Goal: Information Seeking & Learning: Compare options

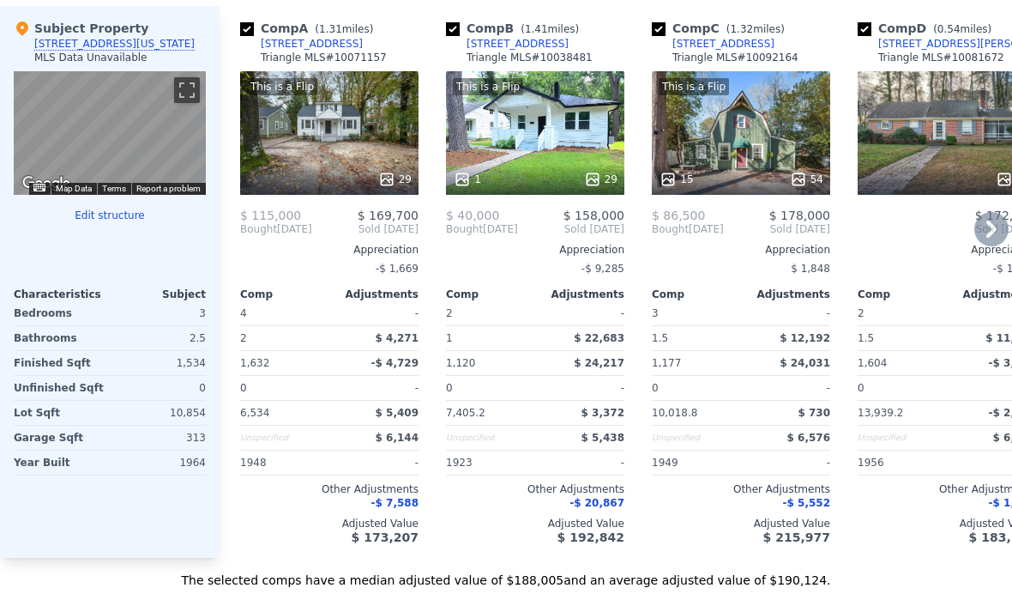
click at [455, 26] on input "checkbox" at bounding box center [453, 29] width 14 height 14
checkbox input "false"
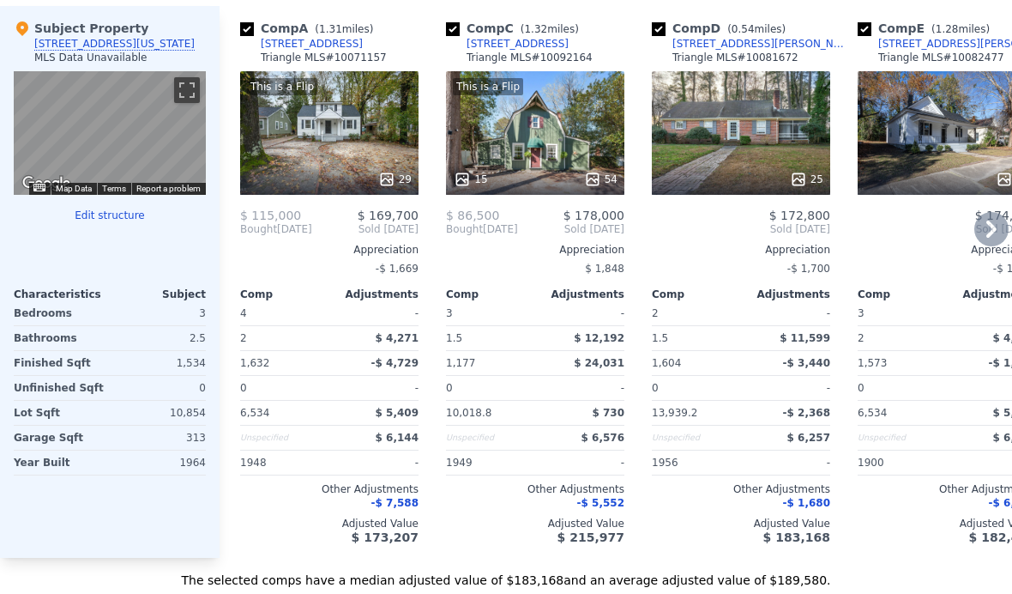
click at [654, 33] on input "checkbox" at bounding box center [659, 29] width 14 height 14
checkbox input "false"
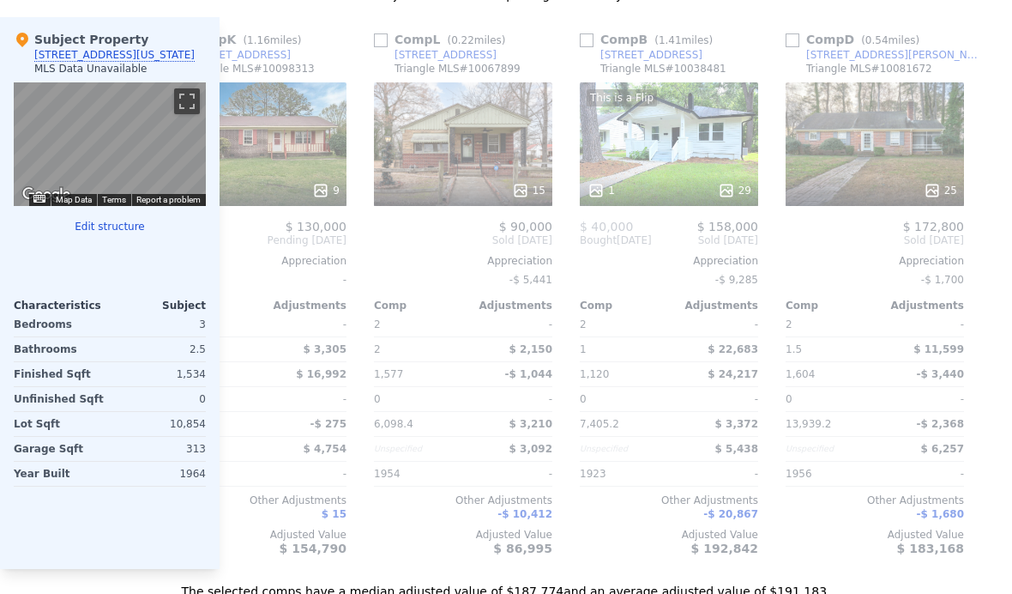
scroll to position [0, 1719]
click at [786, 45] on input "checkbox" at bounding box center [793, 40] width 14 height 14
checkbox input "true"
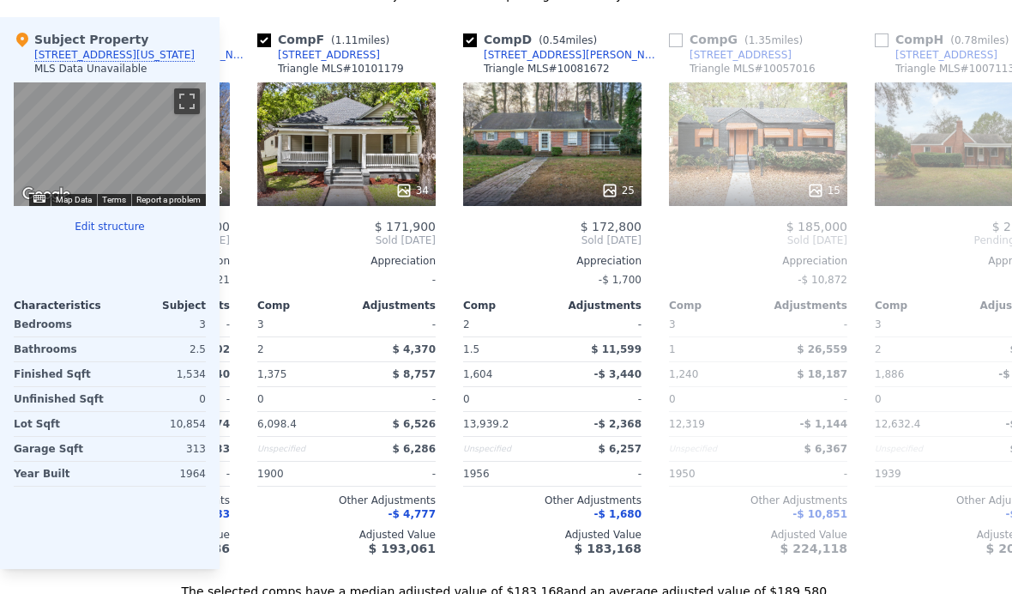
scroll to position [0, 597]
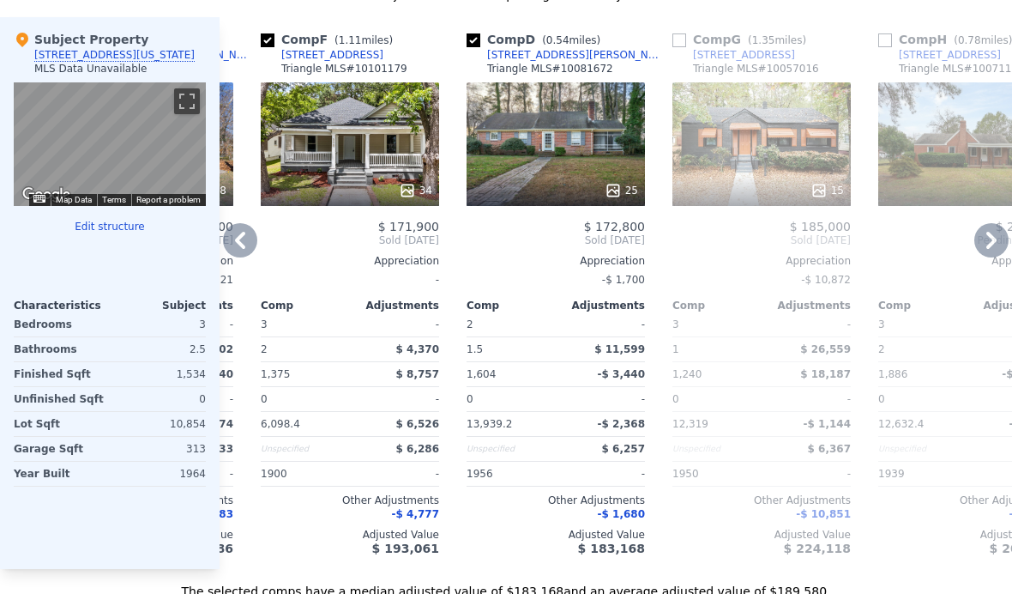
click at [603, 191] on div "25" at bounding box center [556, 190] width 164 height 17
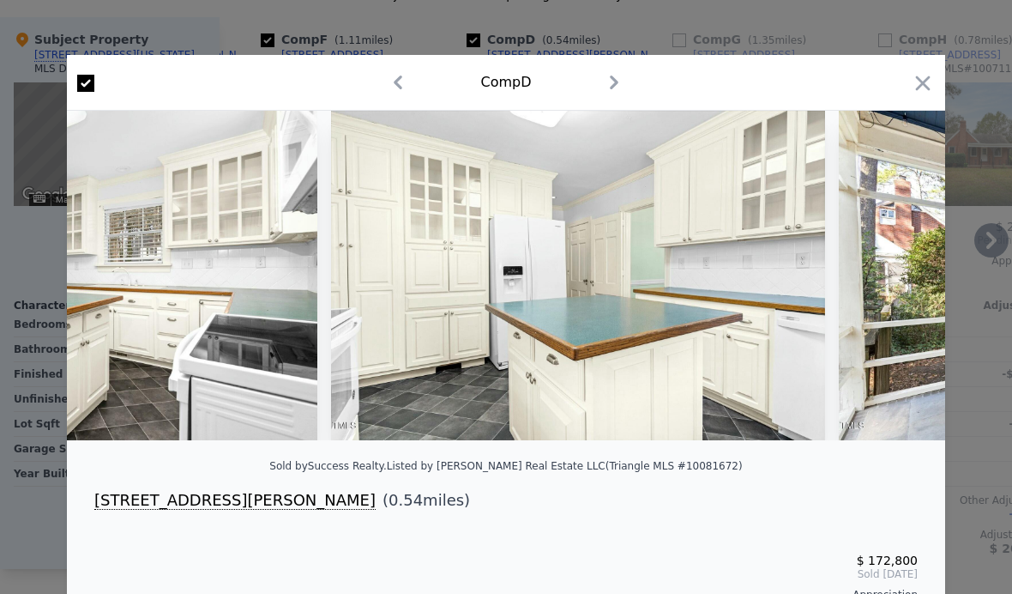
scroll to position [0, 9356]
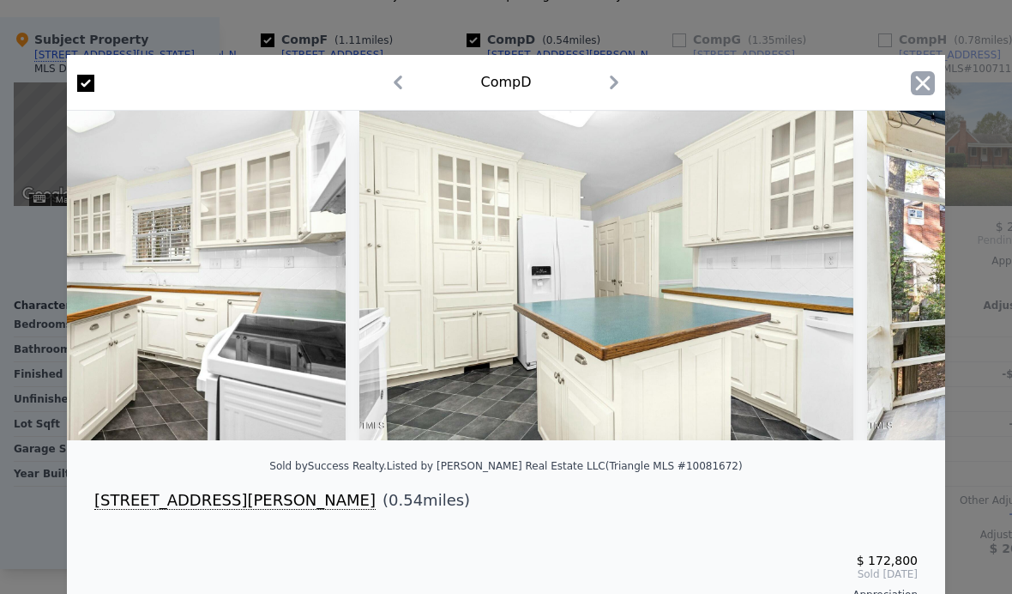
click at [913, 92] on icon "button" at bounding box center [923, 83] width 24 height 24
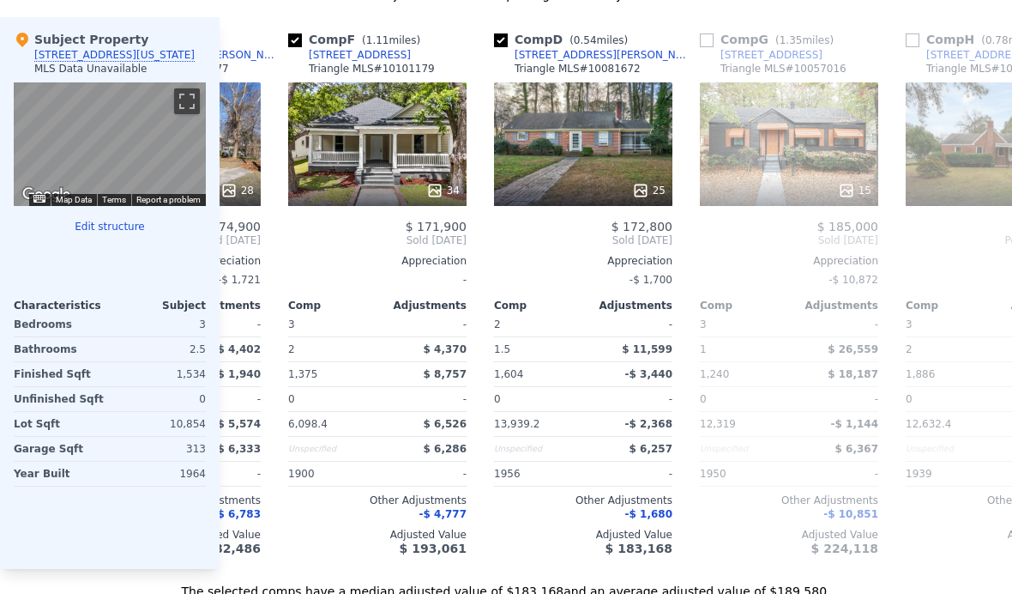
scroll to position [0, 560]
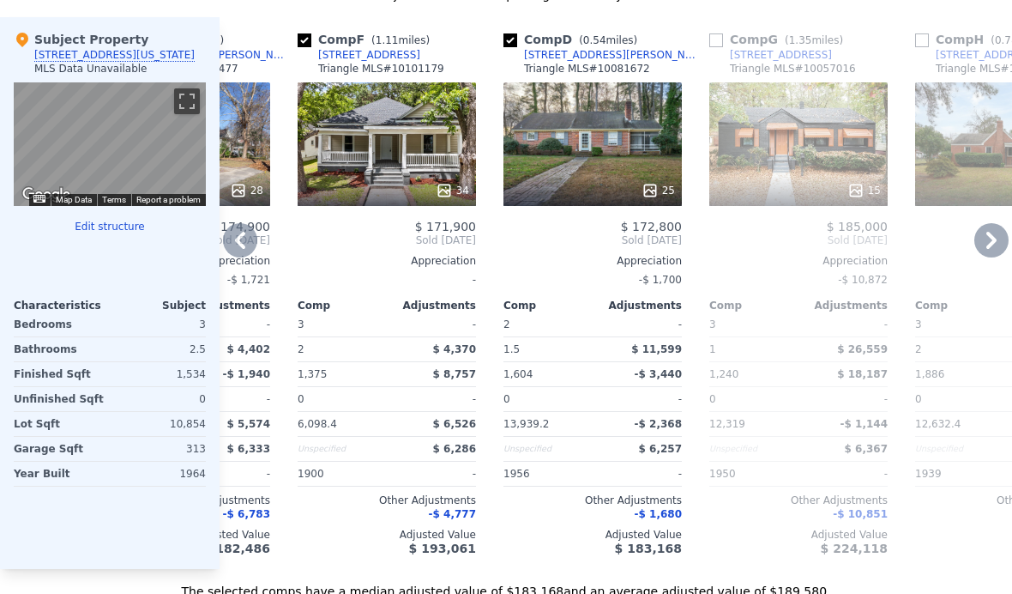
click at [577, 177] on div at bounding box center [592, 190] width 178 height 31
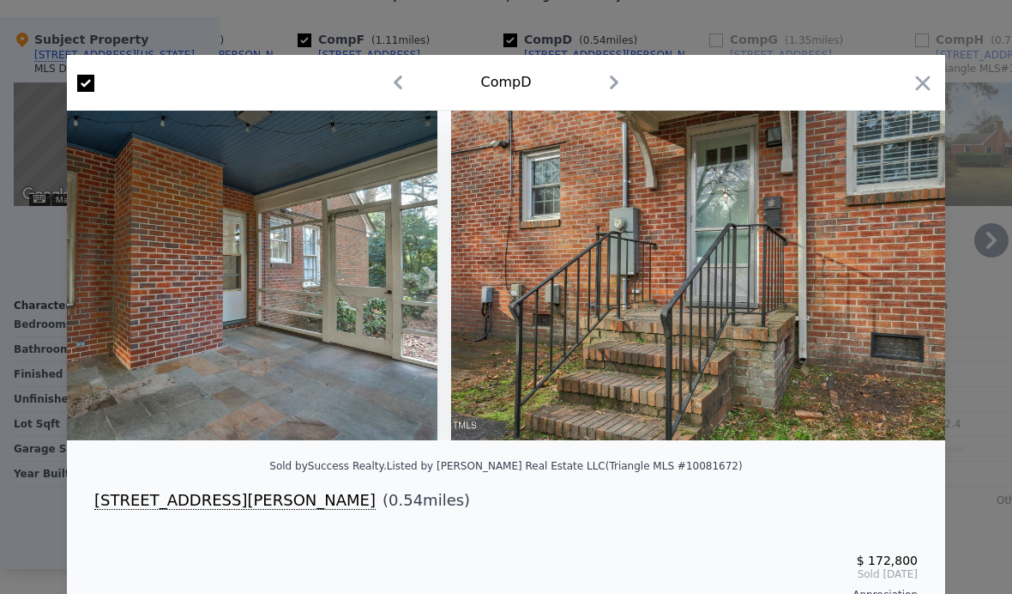
scroll to position [0, 11803]
click at [917, 88] on icon "button" at bounding box center [923, 82] width 15 height 15
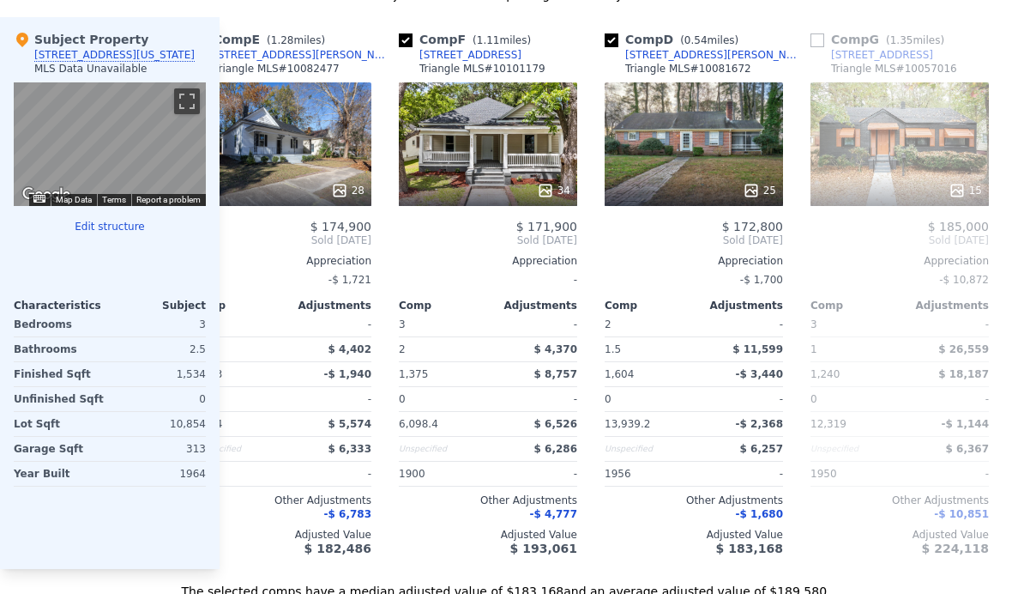
checkbox input "true"
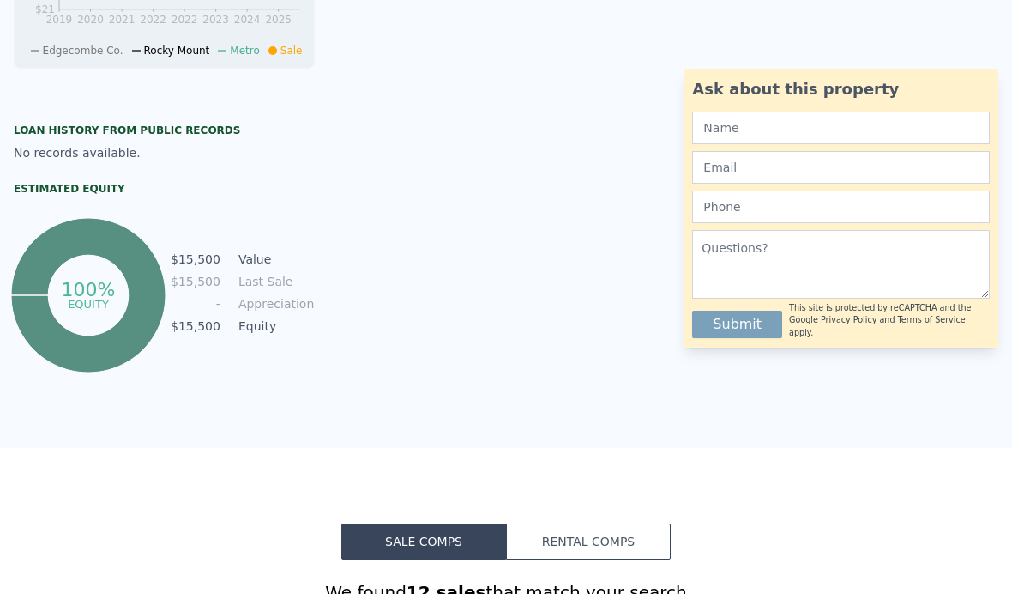
scroll to position [799, 0]
click at [584, 541] on button "Rental Comps" at bounding box center [588, 542] width 165 height 36
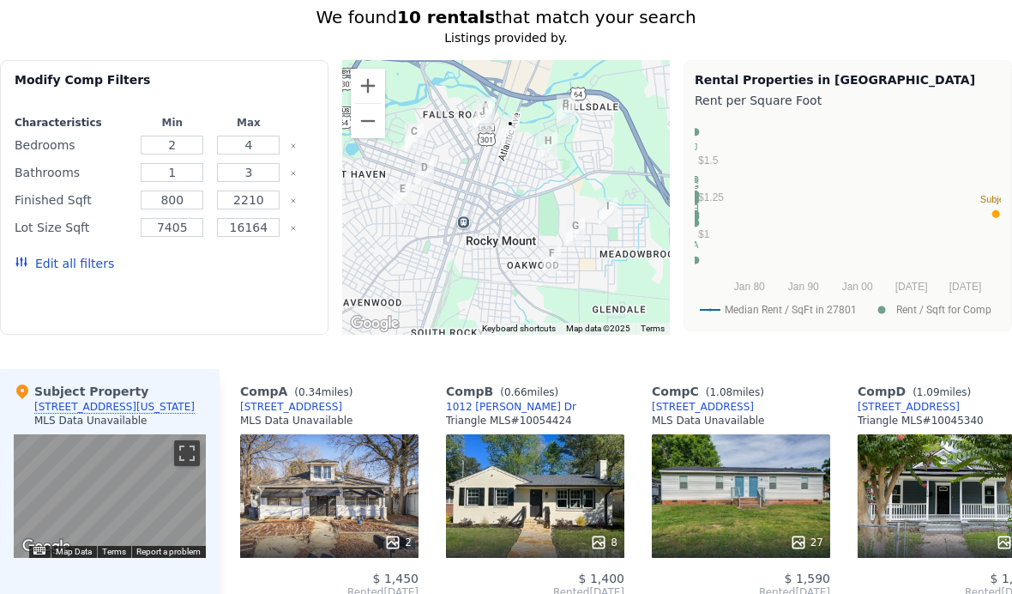
scroll to position [1383, 0]
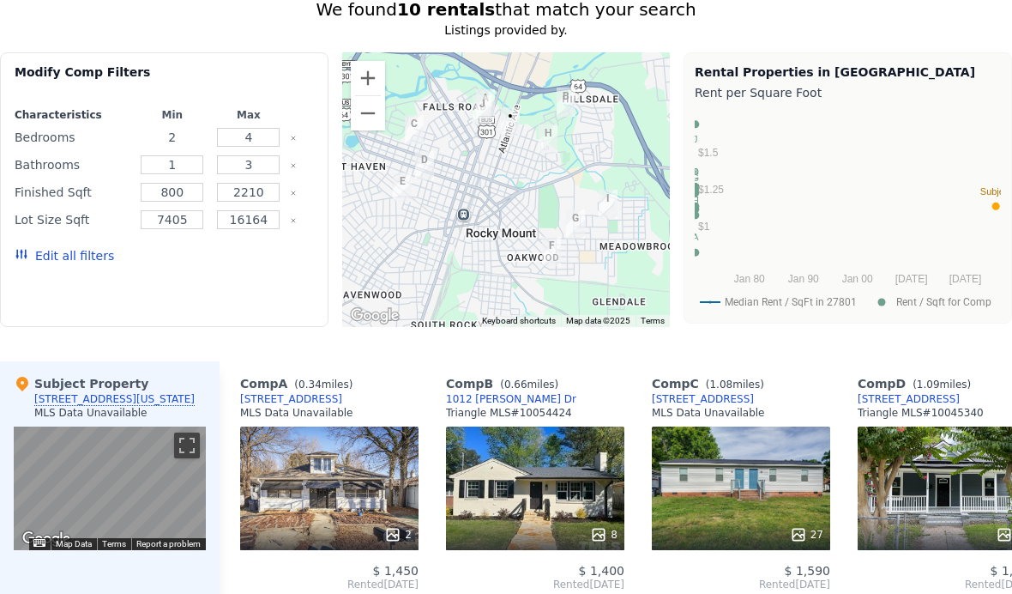
click at [189, 135] on input "2" at bounding box center [172, 137] width 63 height 19
type input "2.75"
click at [172, 226] on input "7405" at bounding box center [172, 219] width 63 height 19
click at [219, 267] on button "Update Search" at bounding box center [249, 256] width 130 height 24
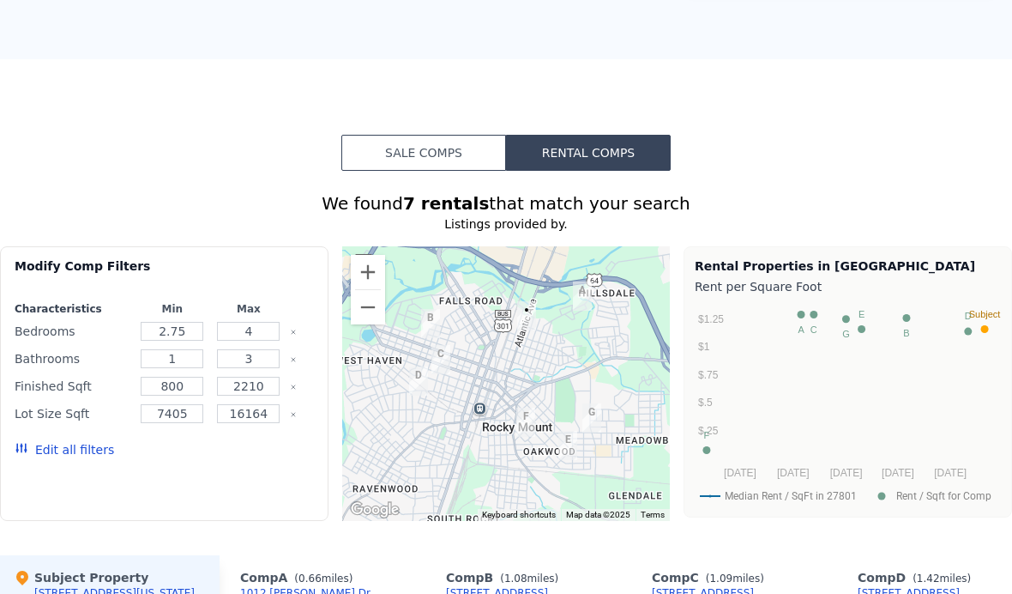
scroll to position [1193, 0]
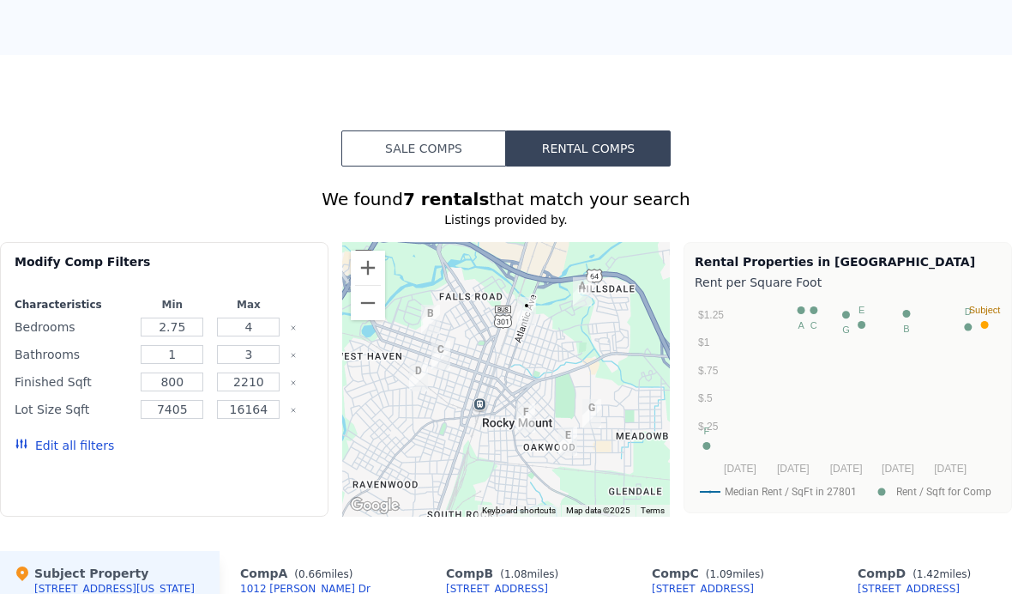
click at [399, 148] on button "Sale Comps" at bounding box center [423, 148] width 165 height 36
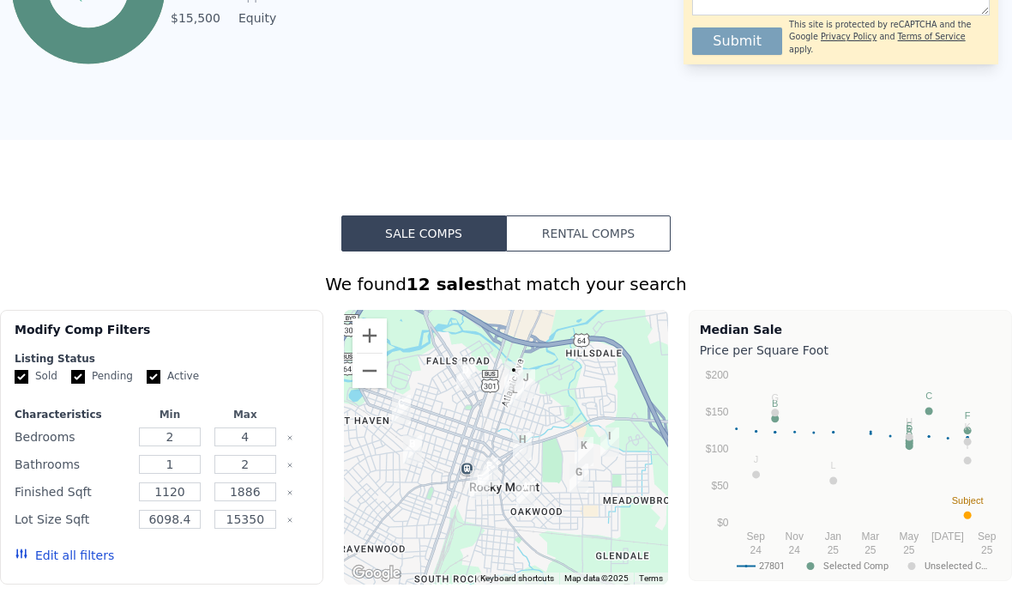
scroll to position [1142, 0]
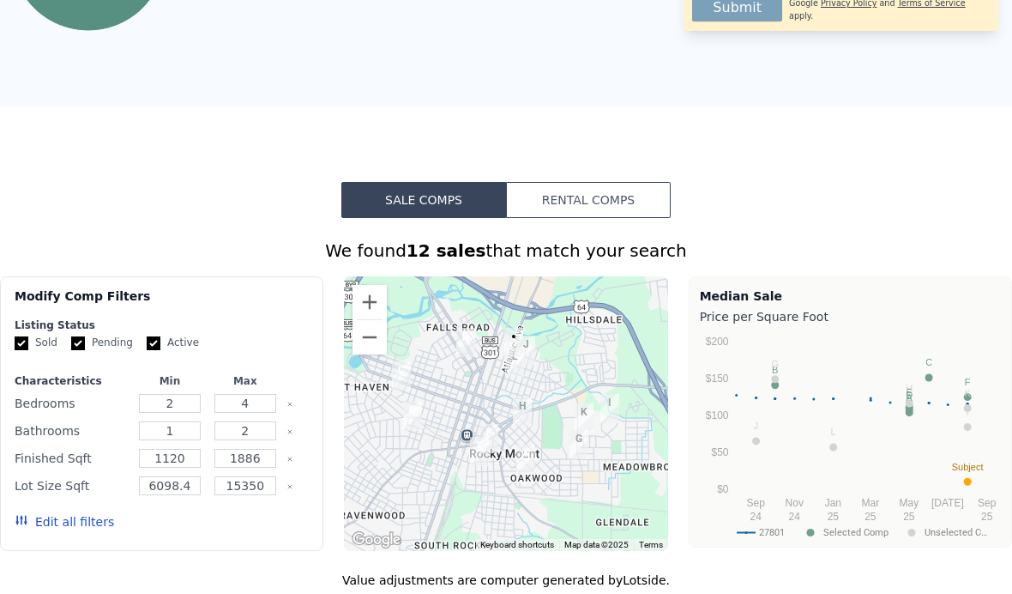
click at [71, 345] on input "Pending" at bounding box center [78, 343] width 14 height 14
checkbox input "false"
click at [156, 337] on input "Active" at bounding box center [154, 343] width 14 height 14
checkbox input "false"
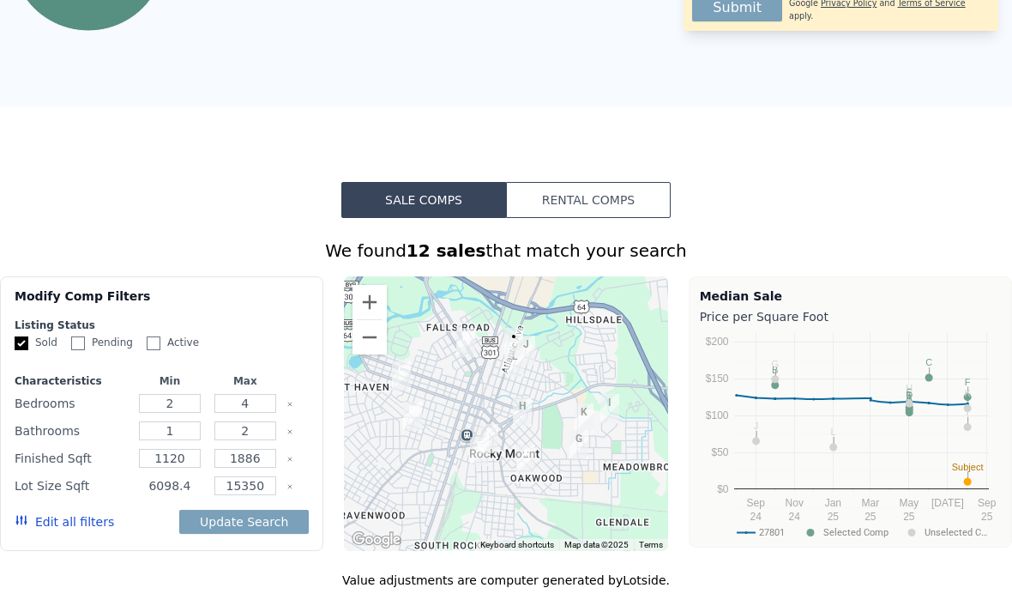
click at [192, 491] on input "6098.4" at bounding box center [170, 485] width 62 height 19
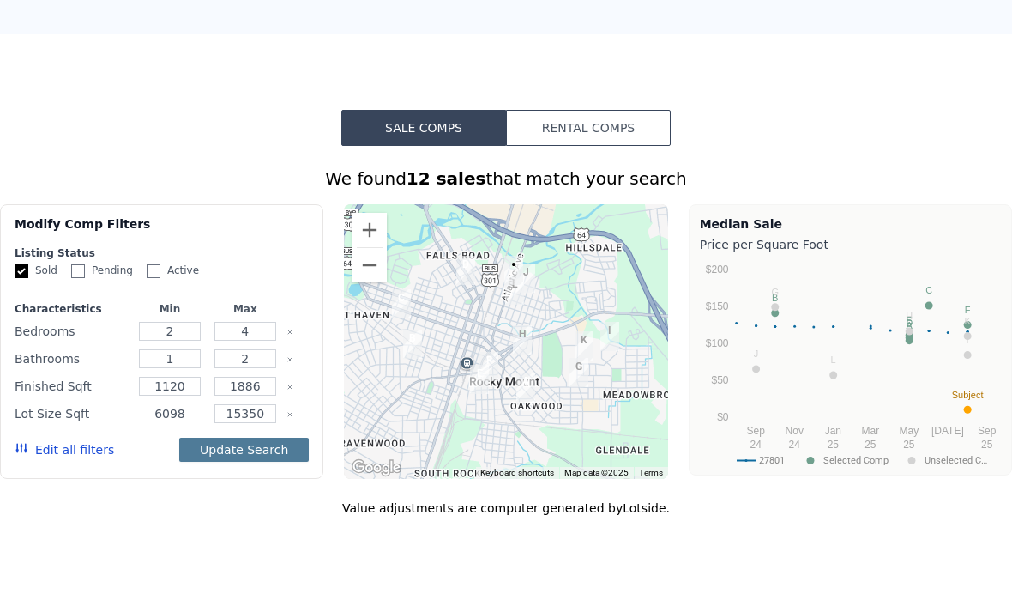
type input "6098"
click at [212, 509] on button "Update Search" at bounding box center [244, 521] width 130 height 24
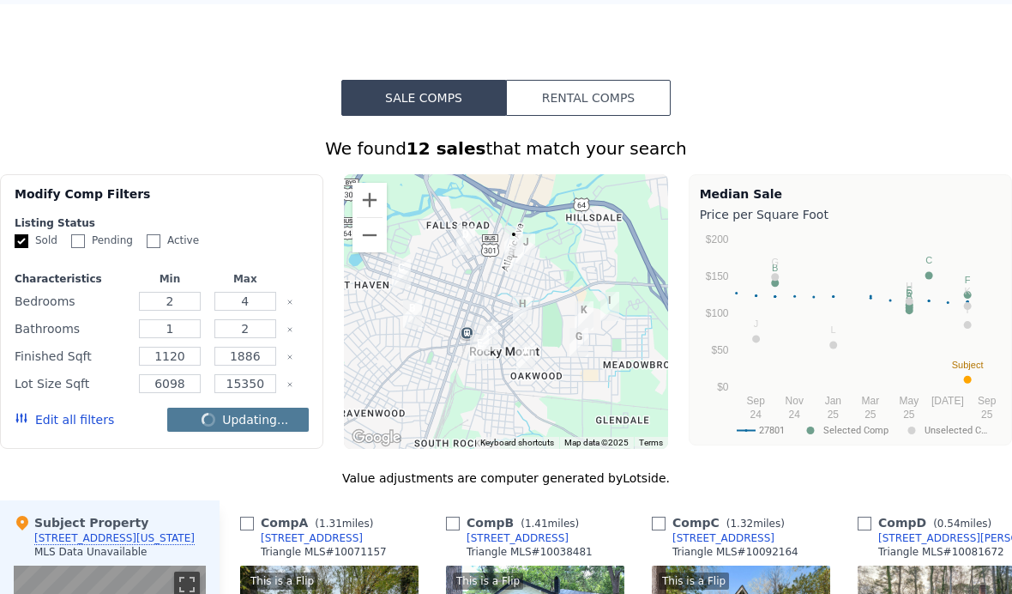
checkbox input "false"
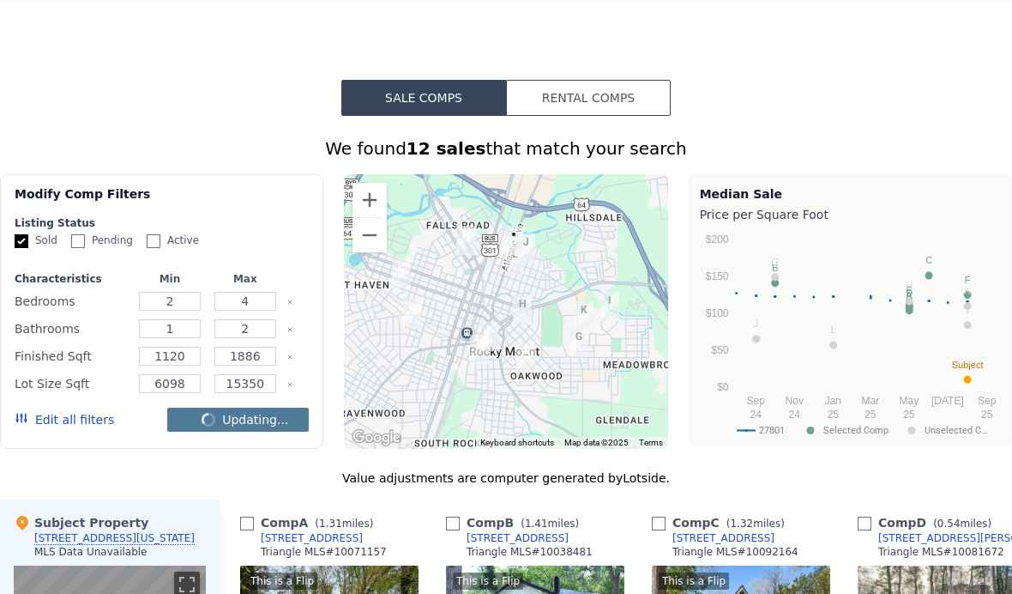
checkbox input "false"
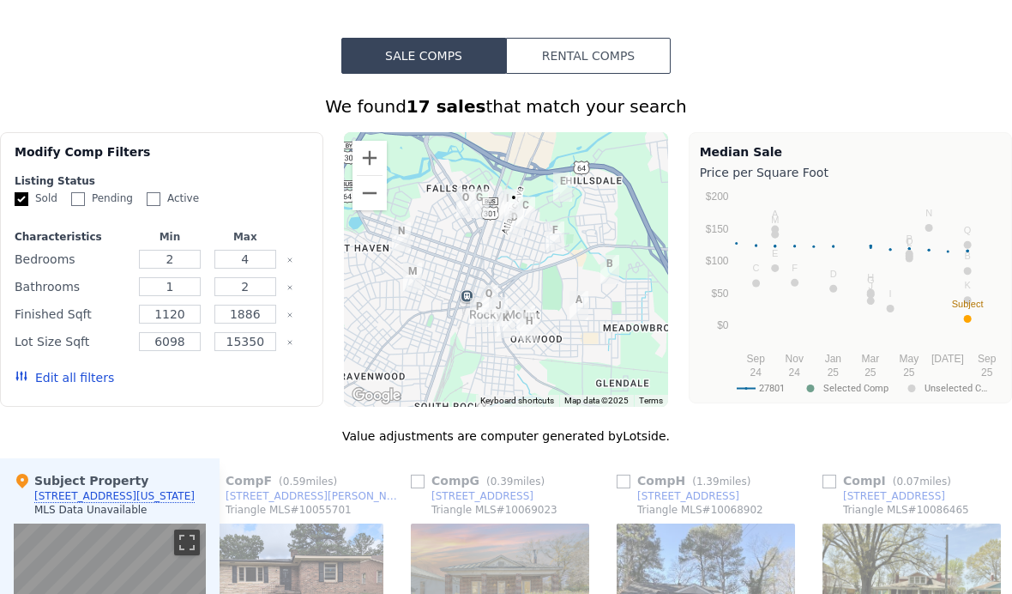
scroll to position [1311, 0]
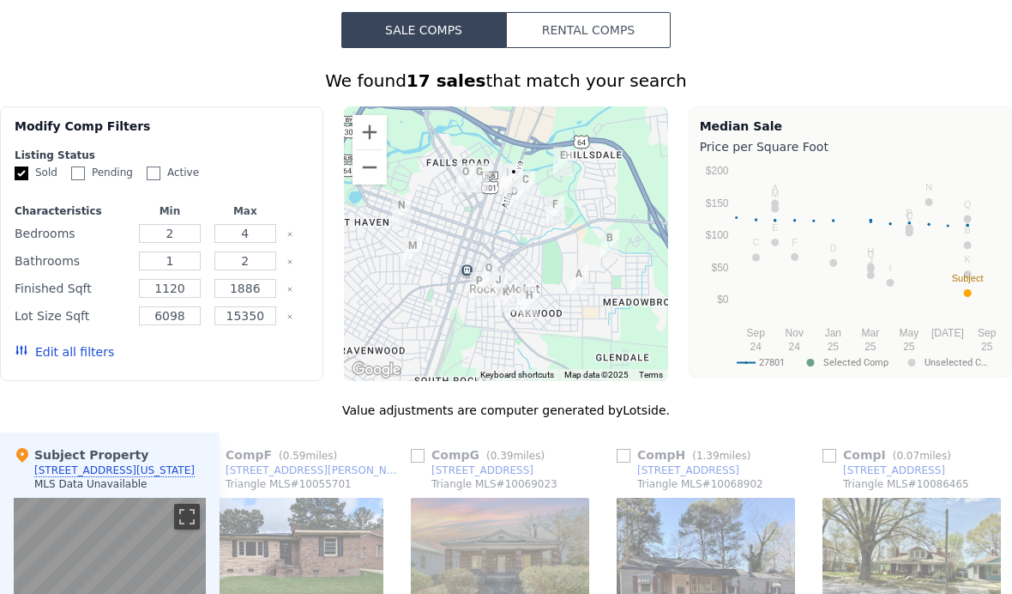
click at [87, 358] on button "Edit all filters" at bounding box center [64, 351] width 99 height 17
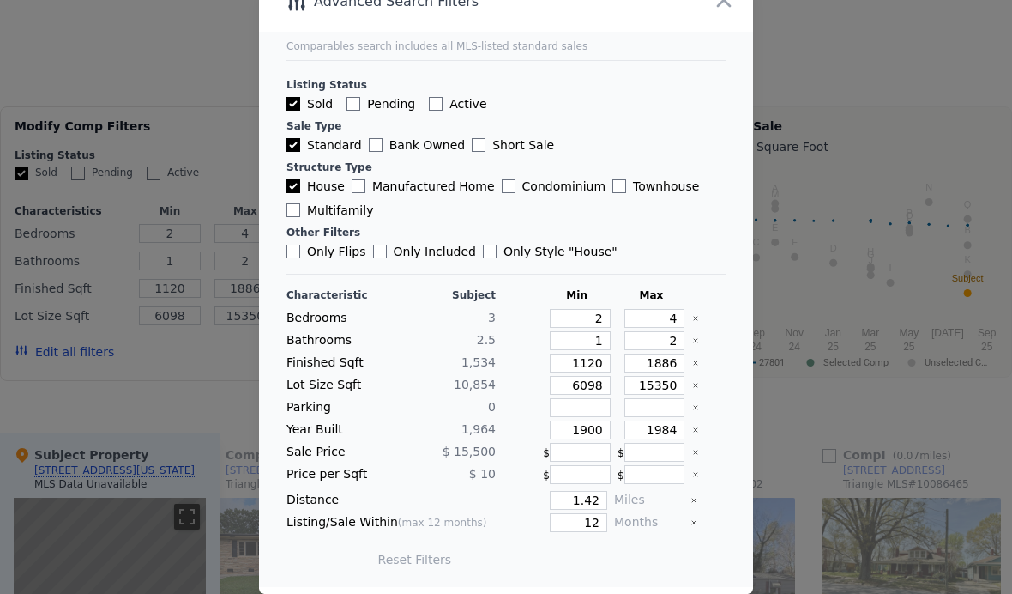
scroll to position [70, 0]
click at [593, 491] on input "1.42" at bounding box center [578, 500] width 57 height 19
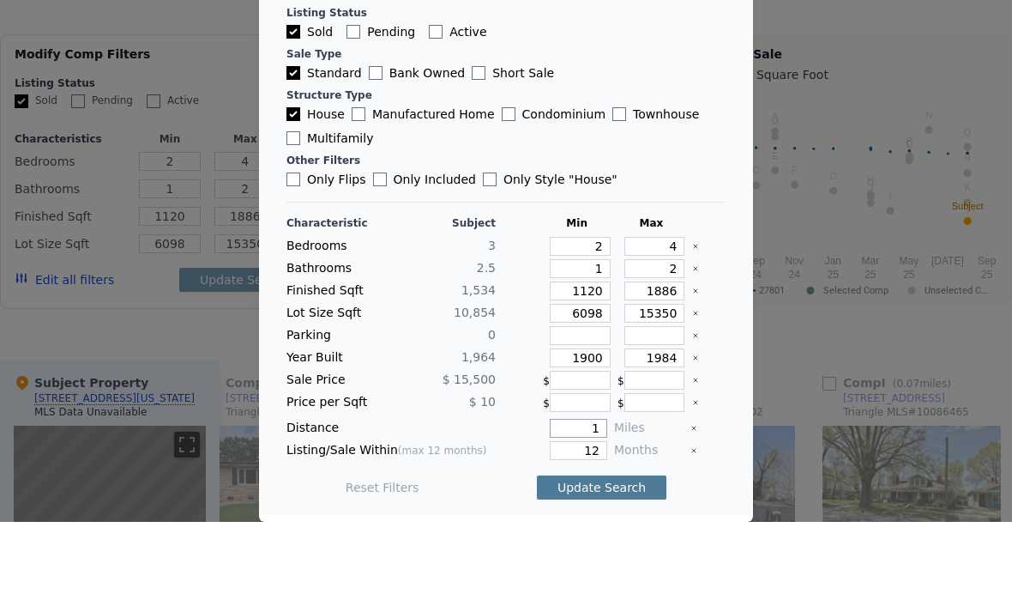
type input "1"
click at [630, 547] on button "Update Search" at bounding box center [602, 559] width 130 height 24
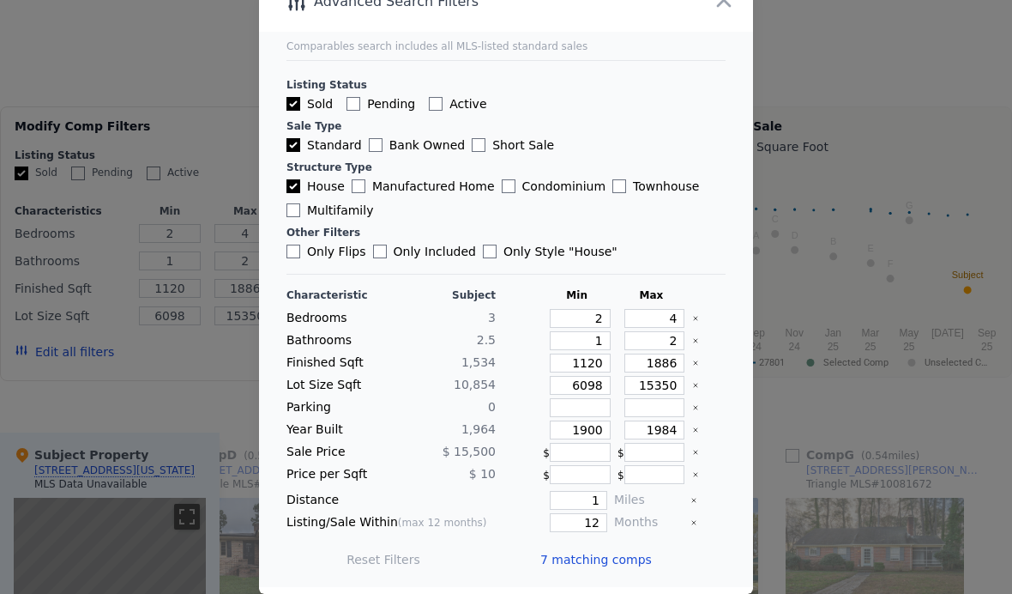
scroll to position [0, 690]
click at [946, 82] on div at bounding box center [506, 297] width 1012 height 594
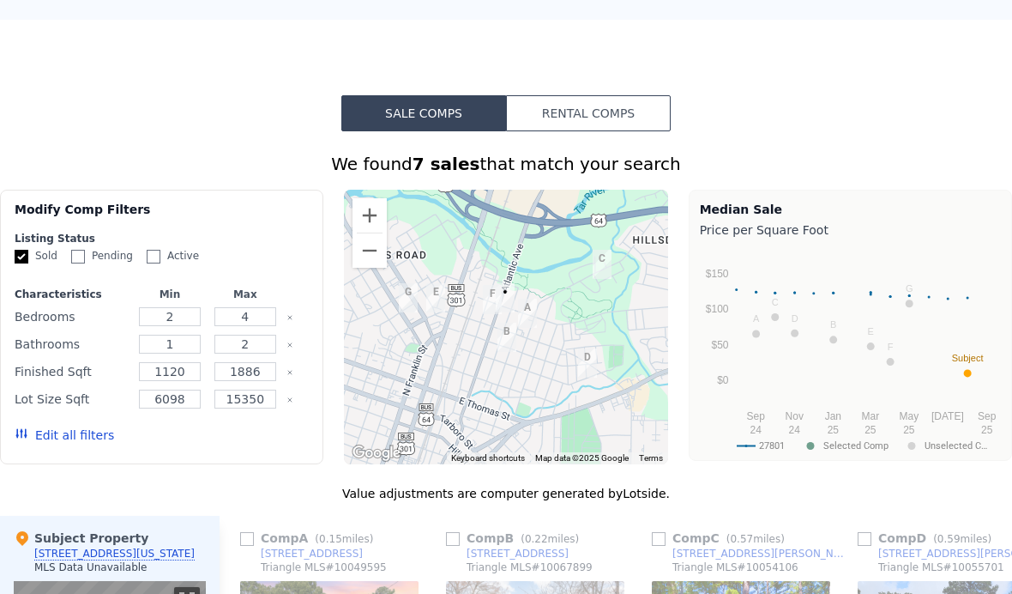
scroll to position [1229, 0]
click at [576, 118] on button "Rental Comps" at bounding box center [588, 112] width 165 height 36
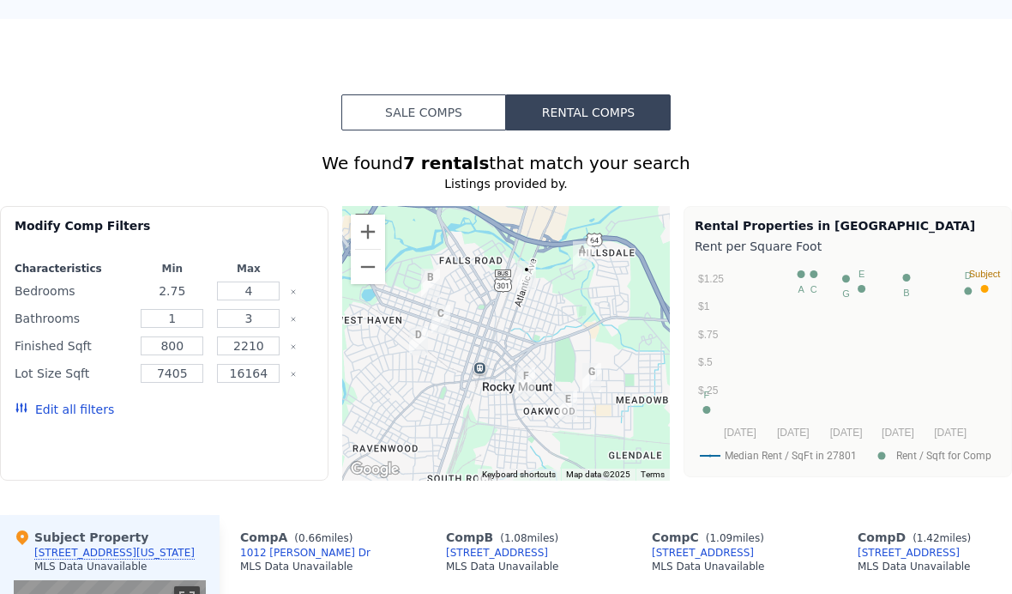
click at [195, 284] on input "2.75" at bounding box center [172, 290] width 63 height 19
type input "2"
click at [227, 419] on button "Update Search" at bounding box center [249, 409] width 130 height 24
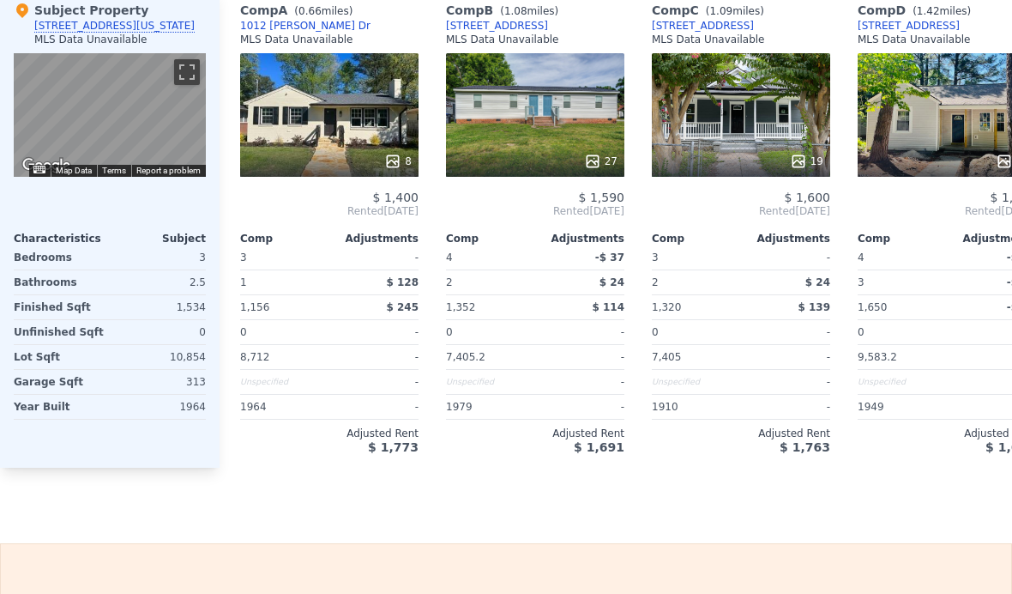
scroll to position [0, 0]
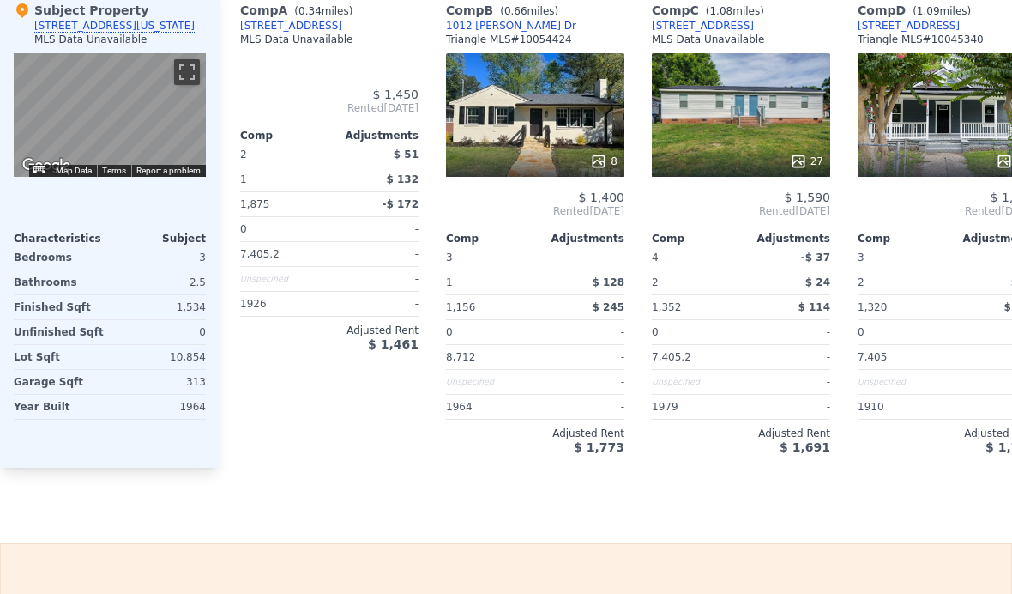
type input "2"
